Goal: Find specific page/section: Find specific page/section

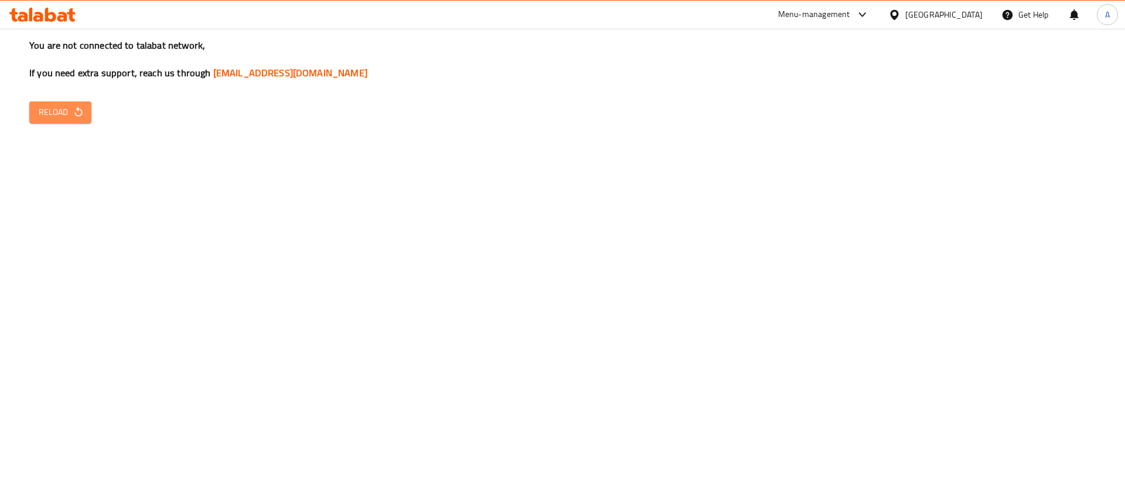
click at [67, 108] on span "Reload" at bounding box center [60, 112] width 43 height 15
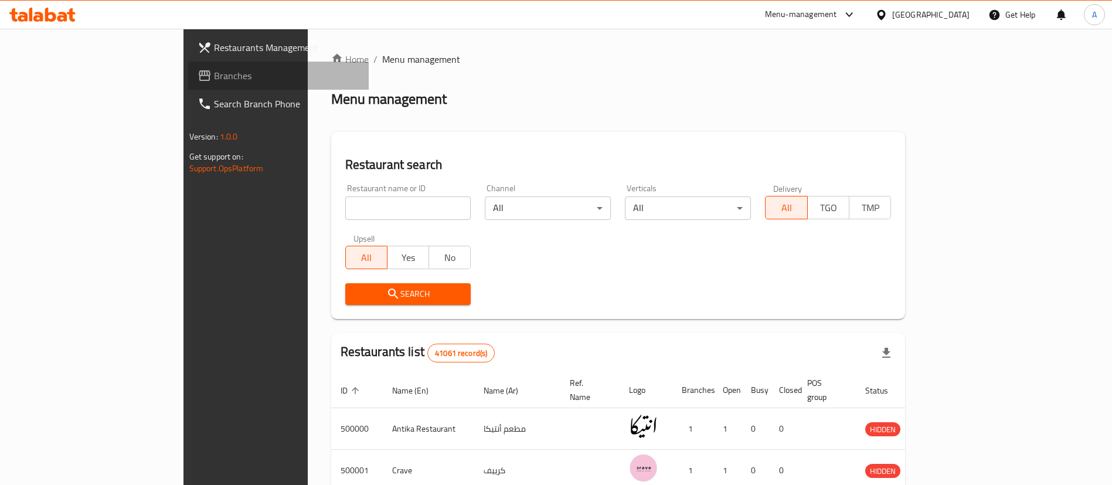
click at [214, 69] on span "Branches" at bounding box center [287, 76] width 146 height 14
click at [203, 79] on span "Branches" at bounding box center [281, 76] width 157 height 14
